Goal: Download file/media

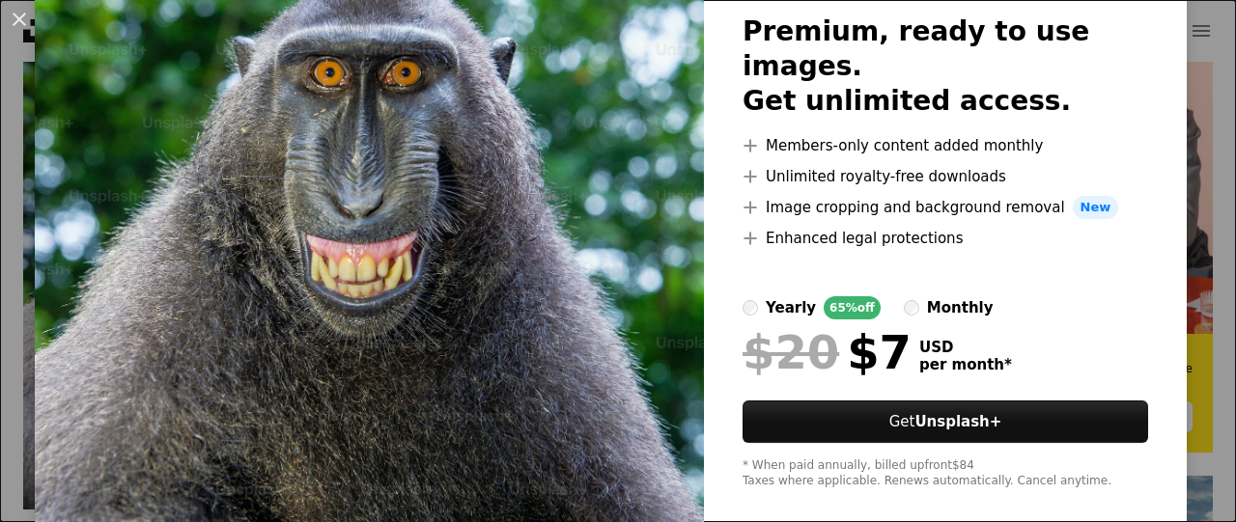
scroll to position [154, 0]
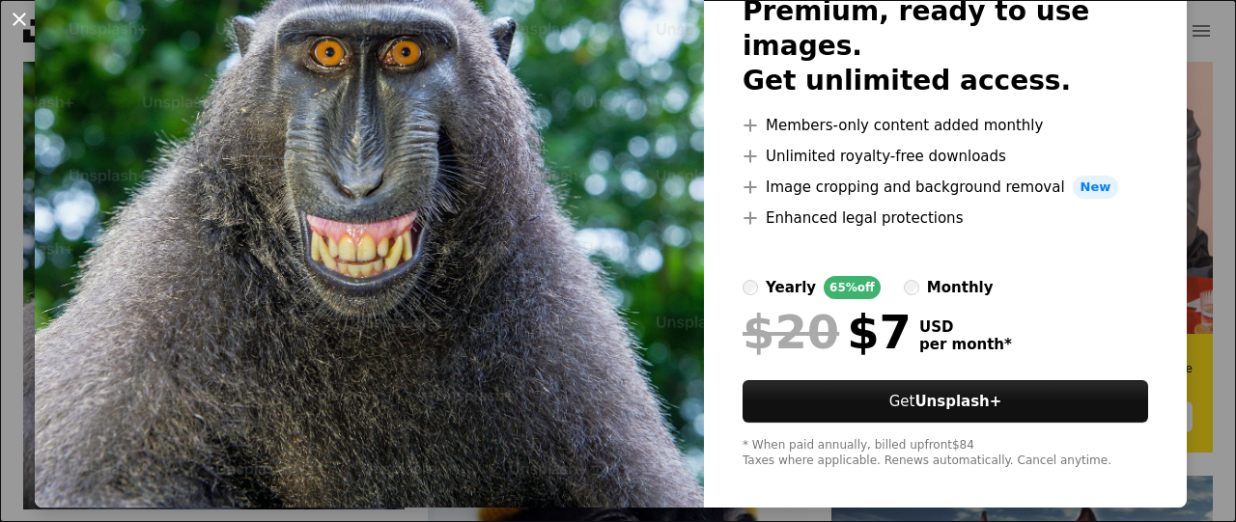
click at [21, 13] on button "An X shape" at bounding box center [19, 19] width 23 height 23
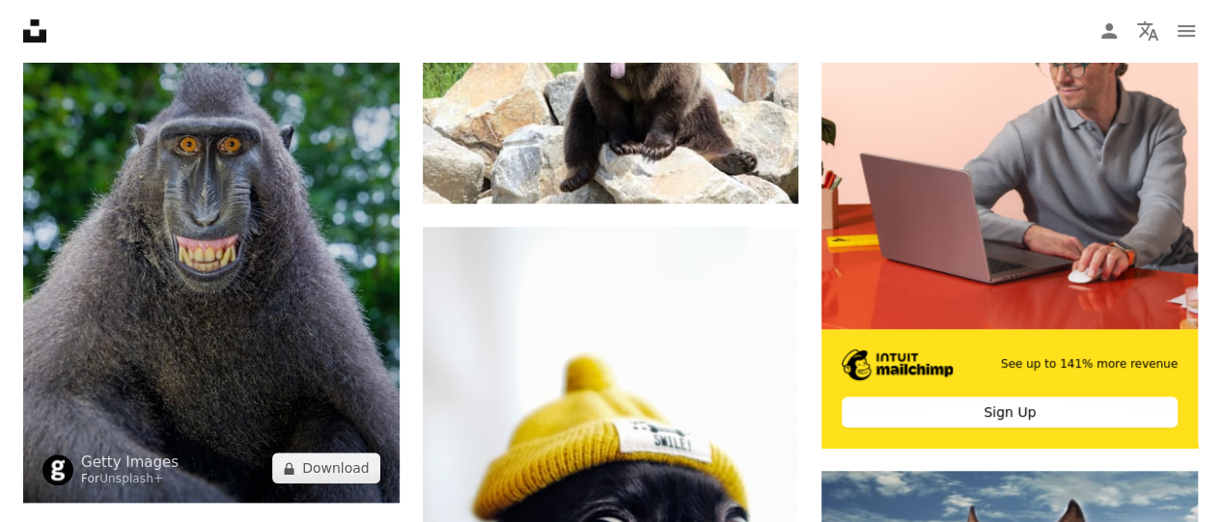
click at [158, 350] on img at bounding box center [211, 228] width 376 height 550
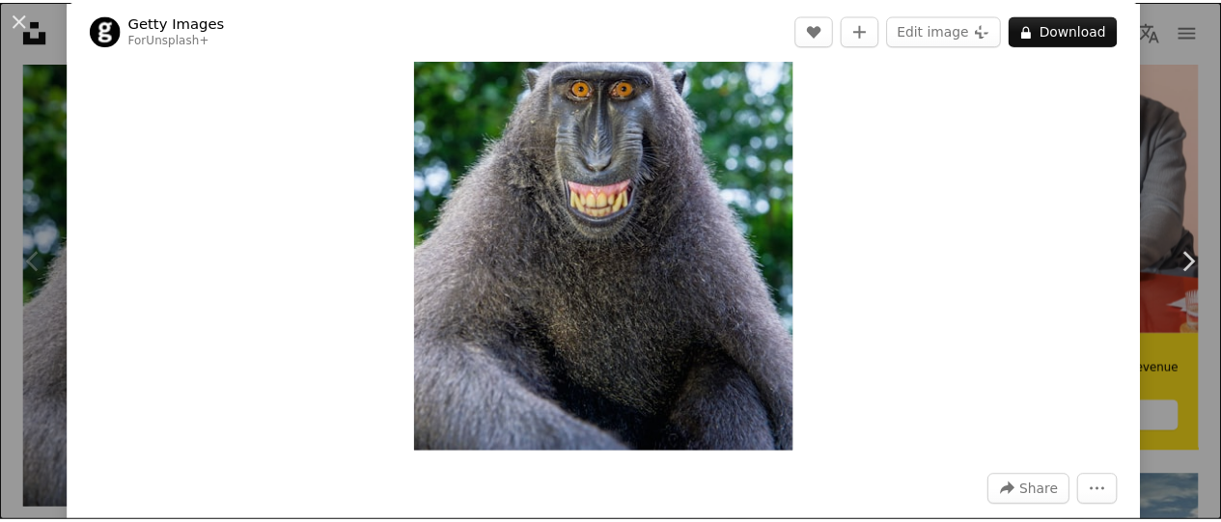
scroll to position [97, 0]
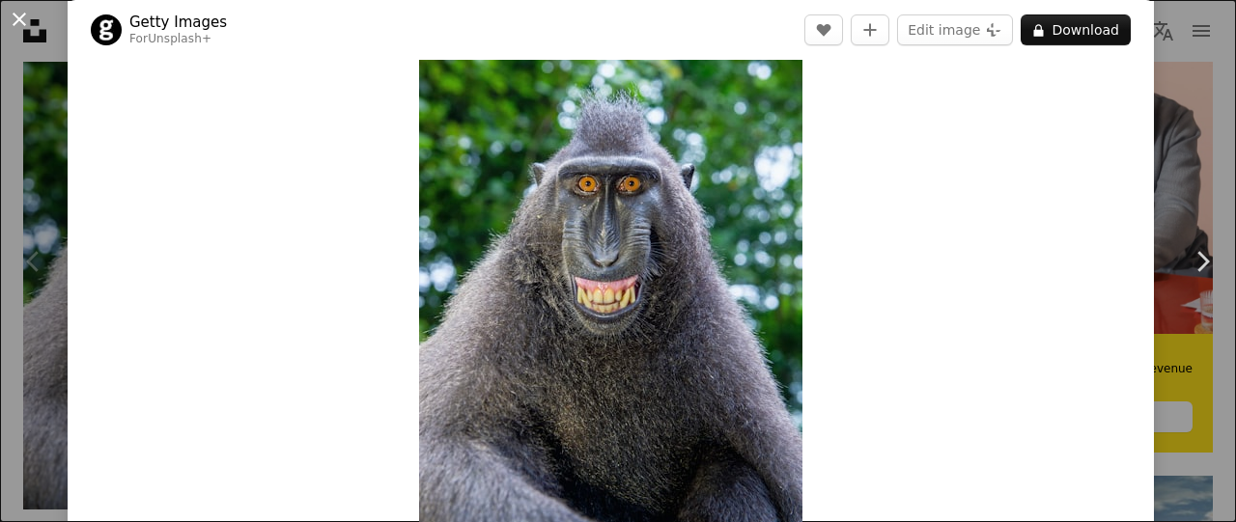
click at [15, 18] on button "An X shape" at bounding box center [19, 19] width 23 height 23
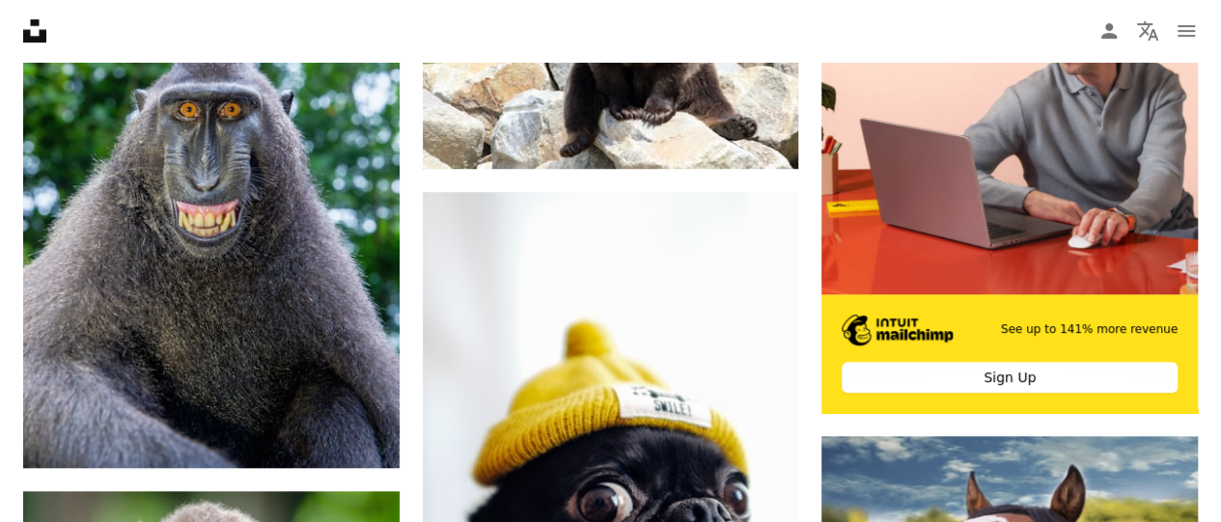
scroll to position [579, 0]
